Goal: Task Accomplishment & Management: Use online tool/utility

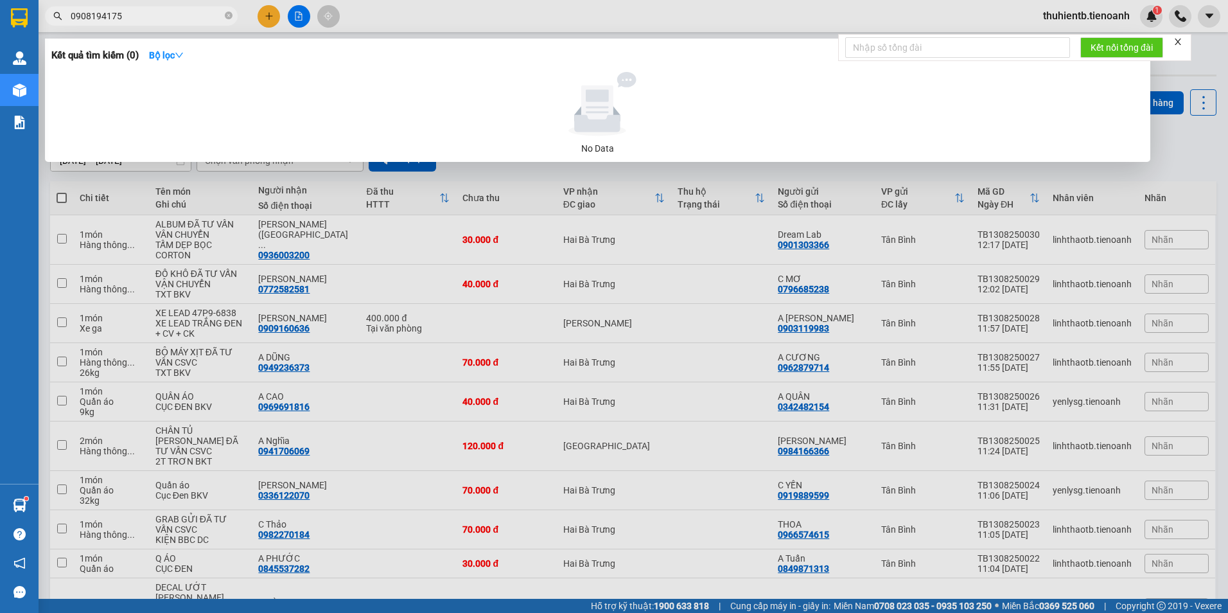
click at [231, 15] on icon "close-circle" at bounding box center [229, 16] width 8 height 8
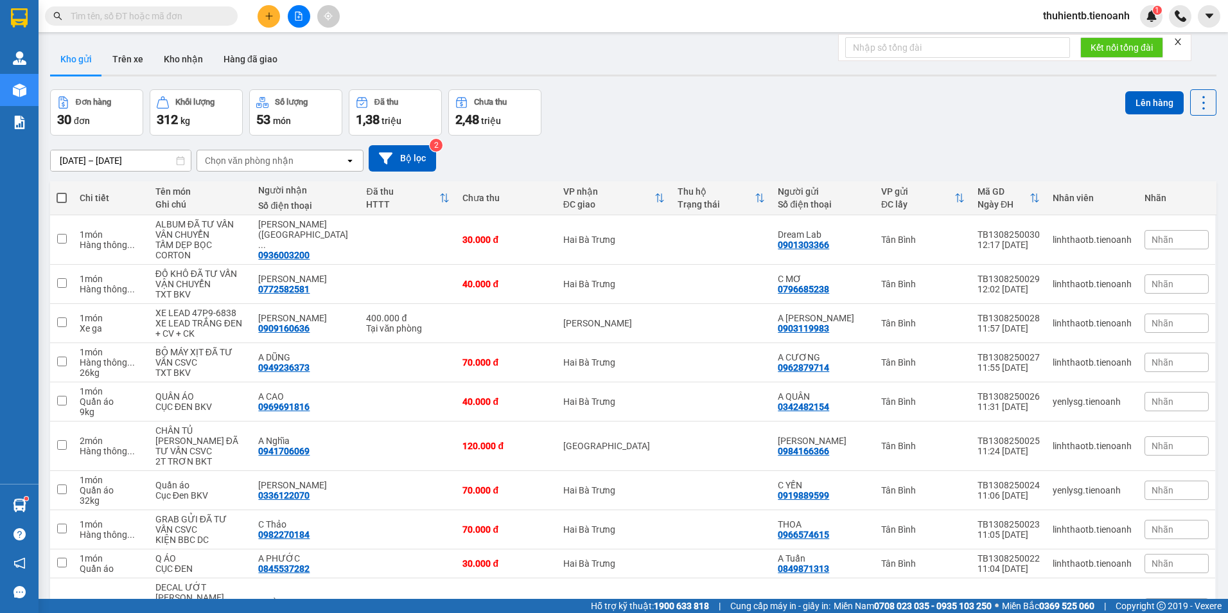
click at [116, 18] on input "text" at bounding box center [147, 16] width 152 height 14
click at [180, 15] on input "text" at bounding box center [147, 16] width 152 height 14
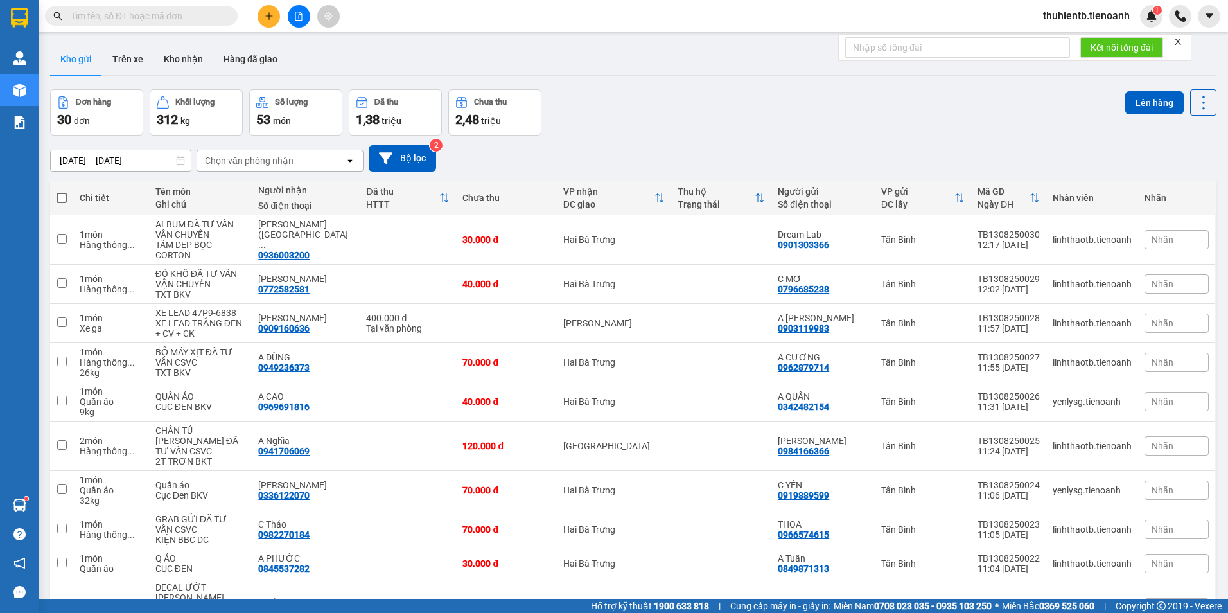
click at [177, 12] on input "text" at bounding box center [147, 16] width 152 height 14
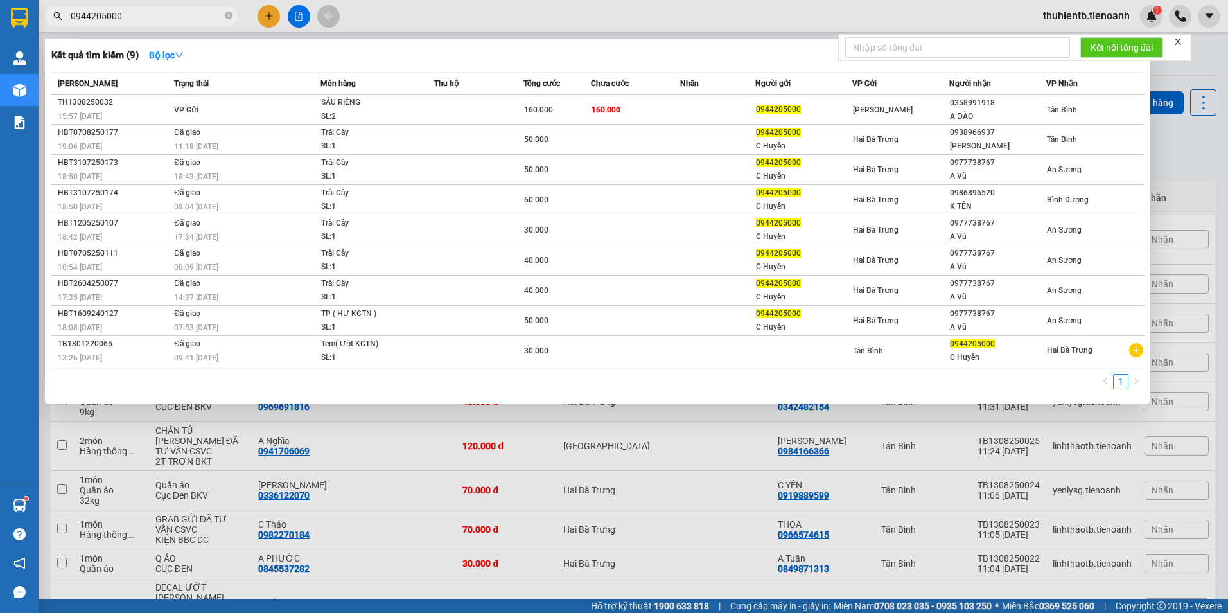
type input "0944205000"
click at [226, 17] on icon "close-circle" at bounding box center [229, 16] width 8 height 8
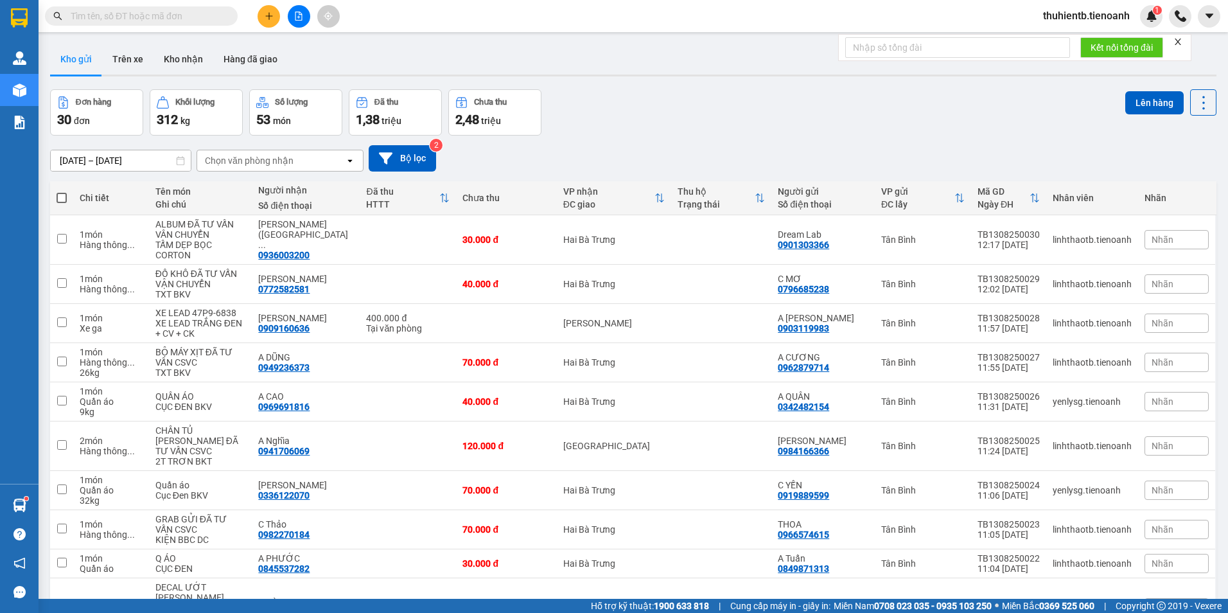
paste input "0888562788"
type input "0888562788"
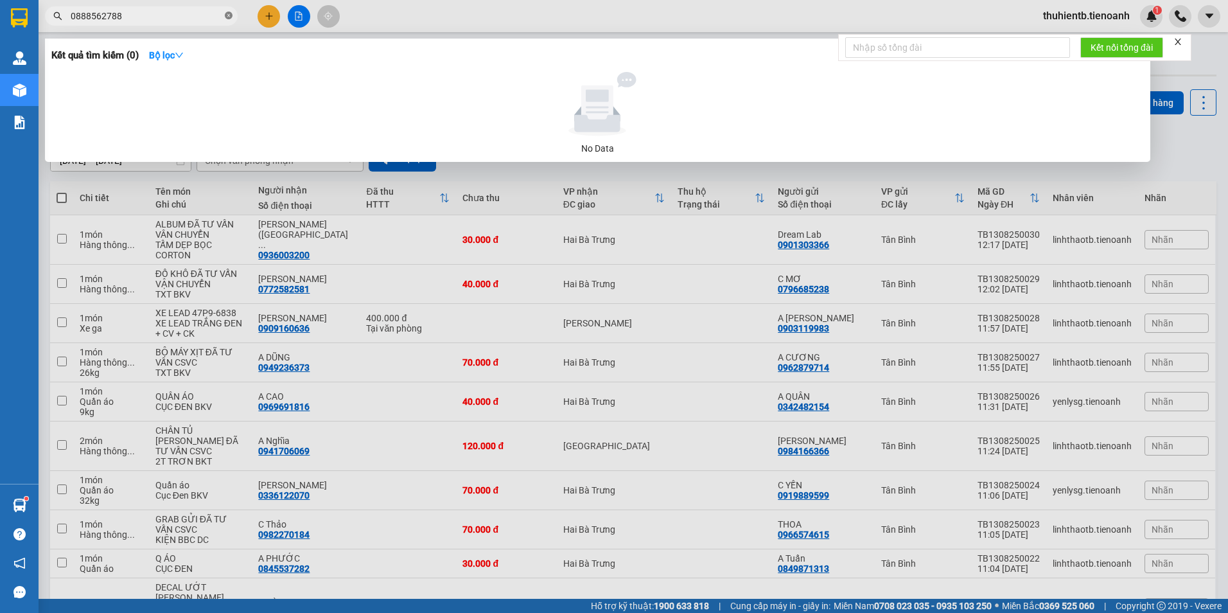
click at [225, 18] on icon "close-circle" at bounding box center [229, 16] width 8 height 8
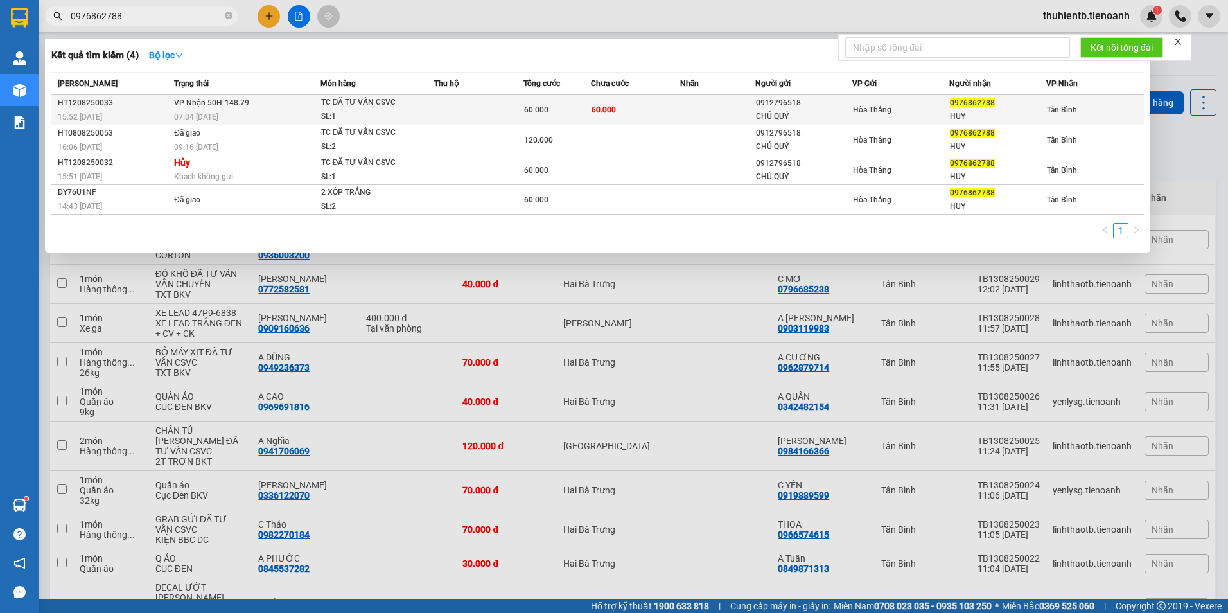
type input "0976862788"
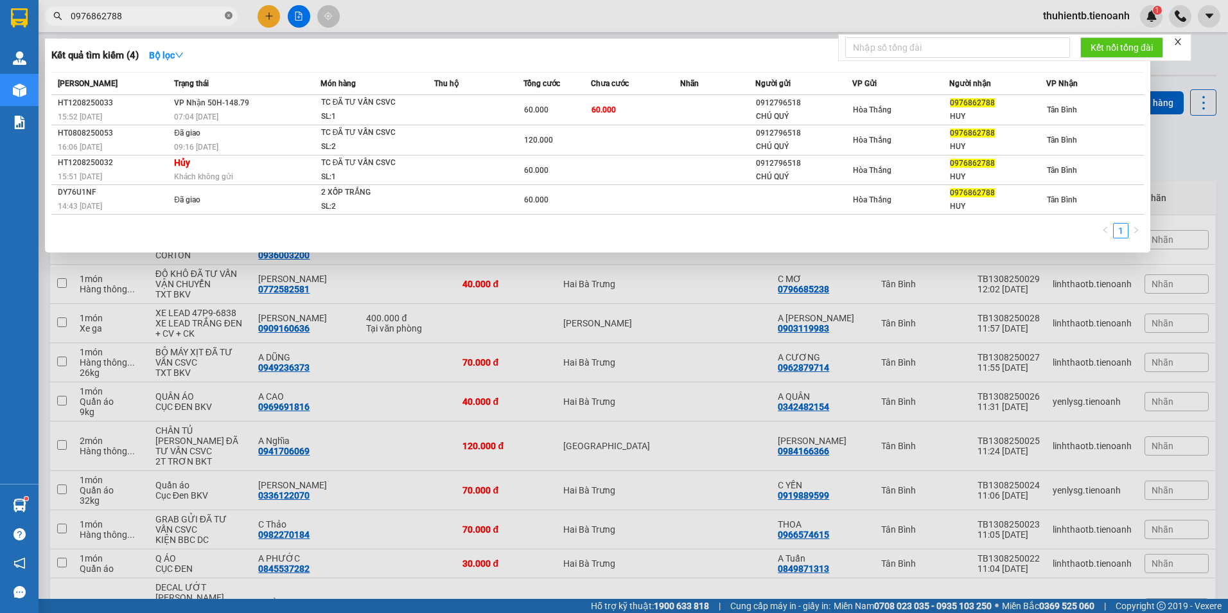
click at [229, 12] on icon "close-circle" at bounding box center [229, 16] width 8 height 8
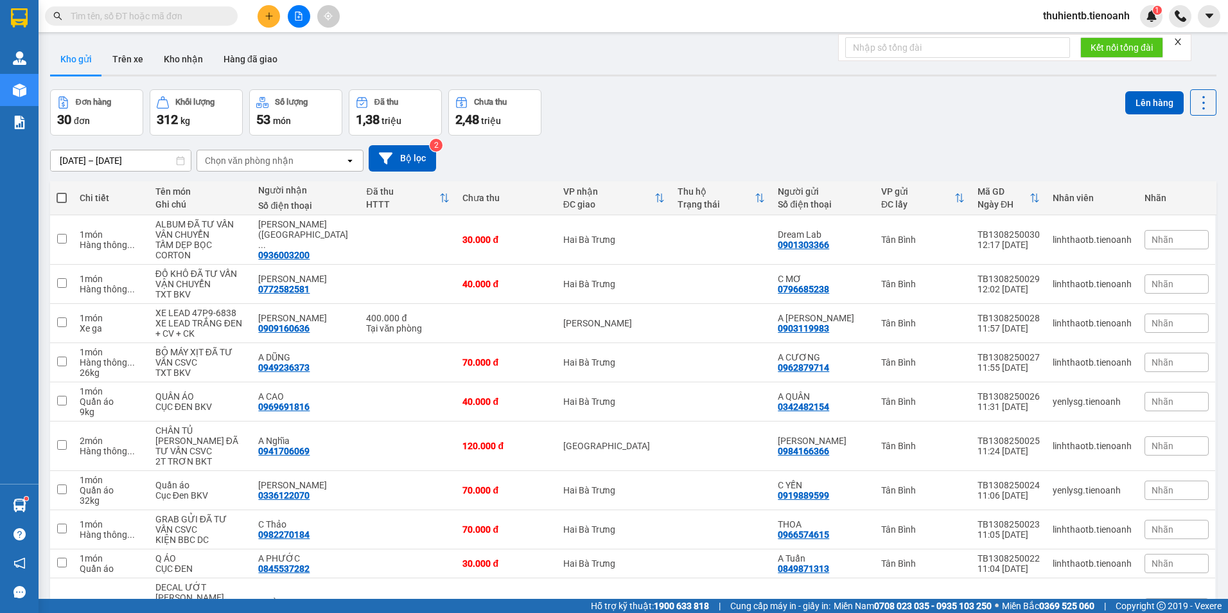
paste input "0866853486"
type input "0866853486"
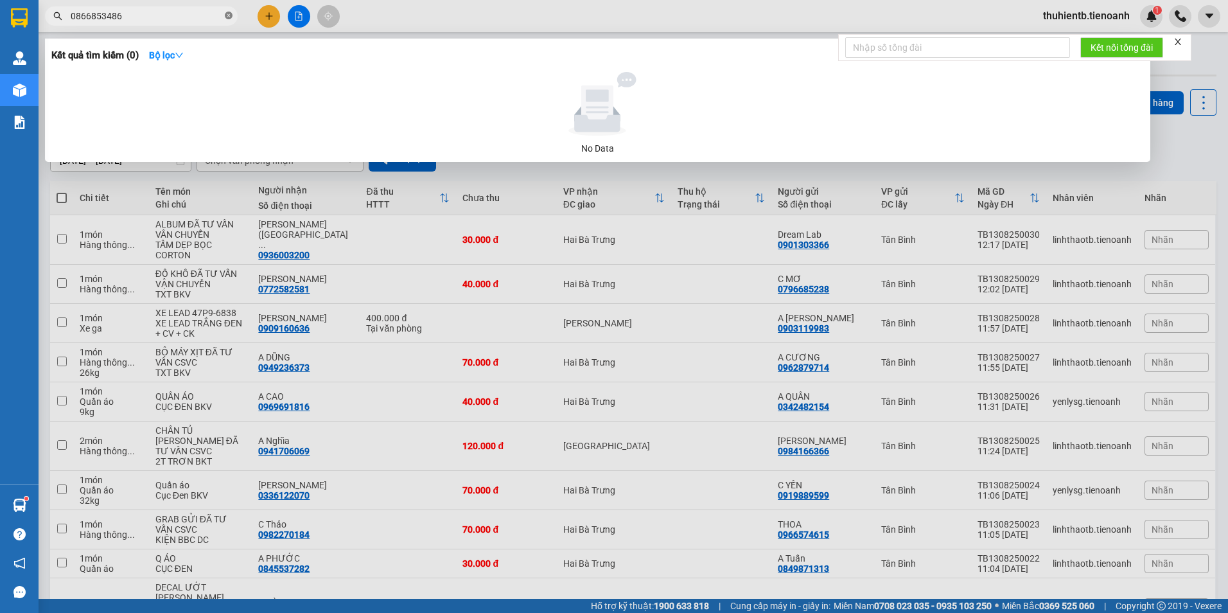
click at [227, 16] on icon "close-circle" at bounding box center [229, 16] width 8 height 8
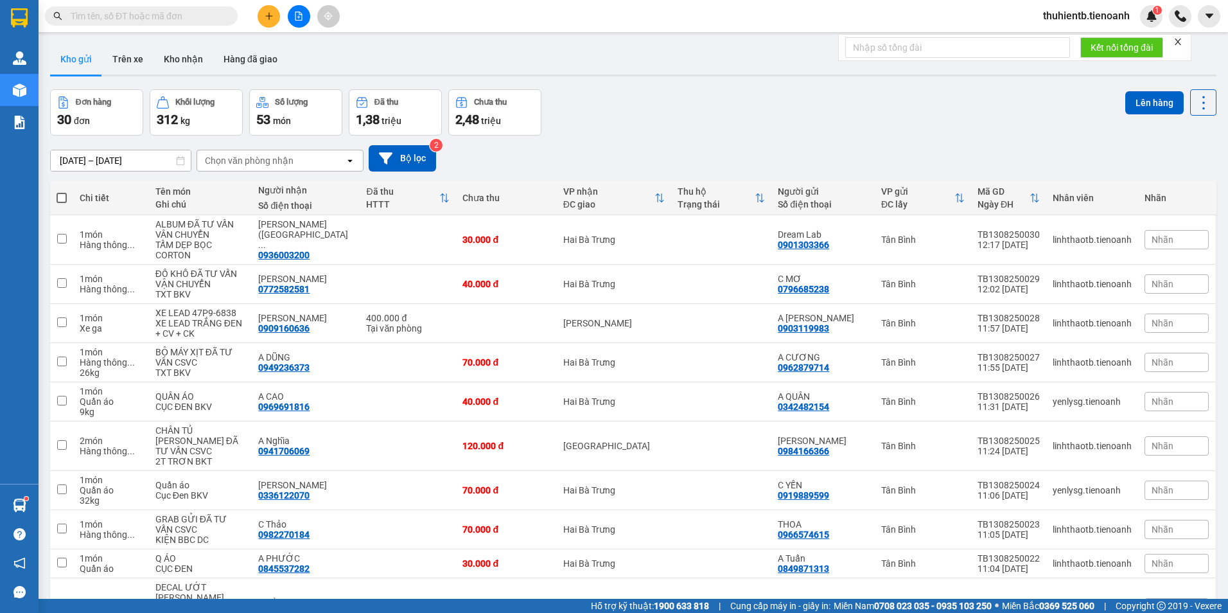
paste input "0866853486"
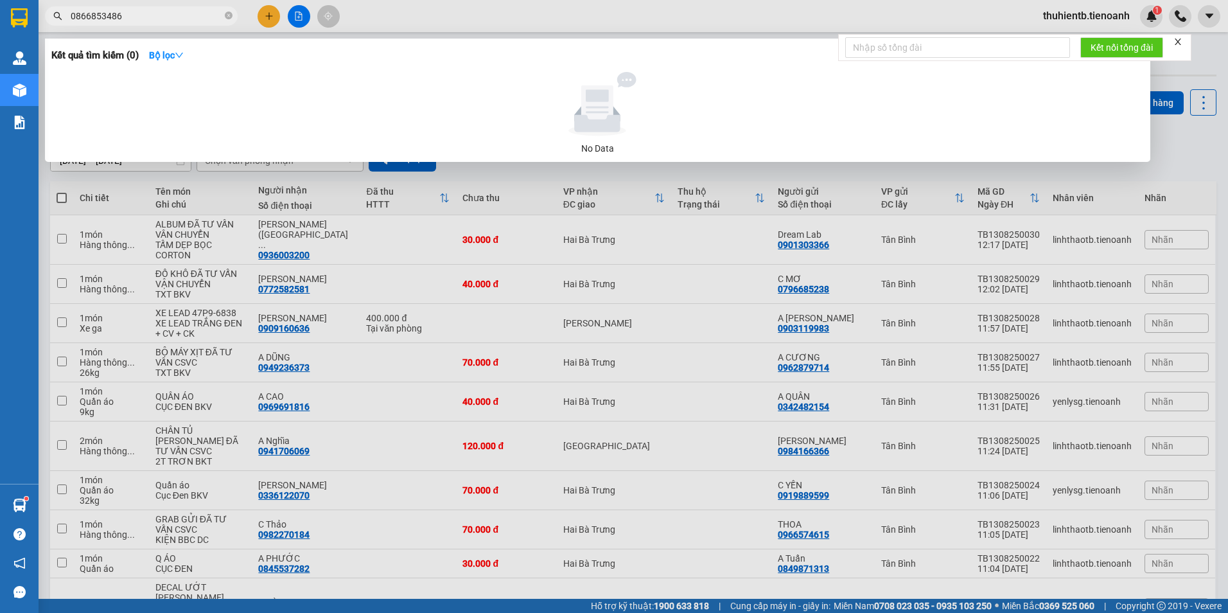
type input "0866853486"
